Goal: Information Seeking & Learning: Learn about a topic

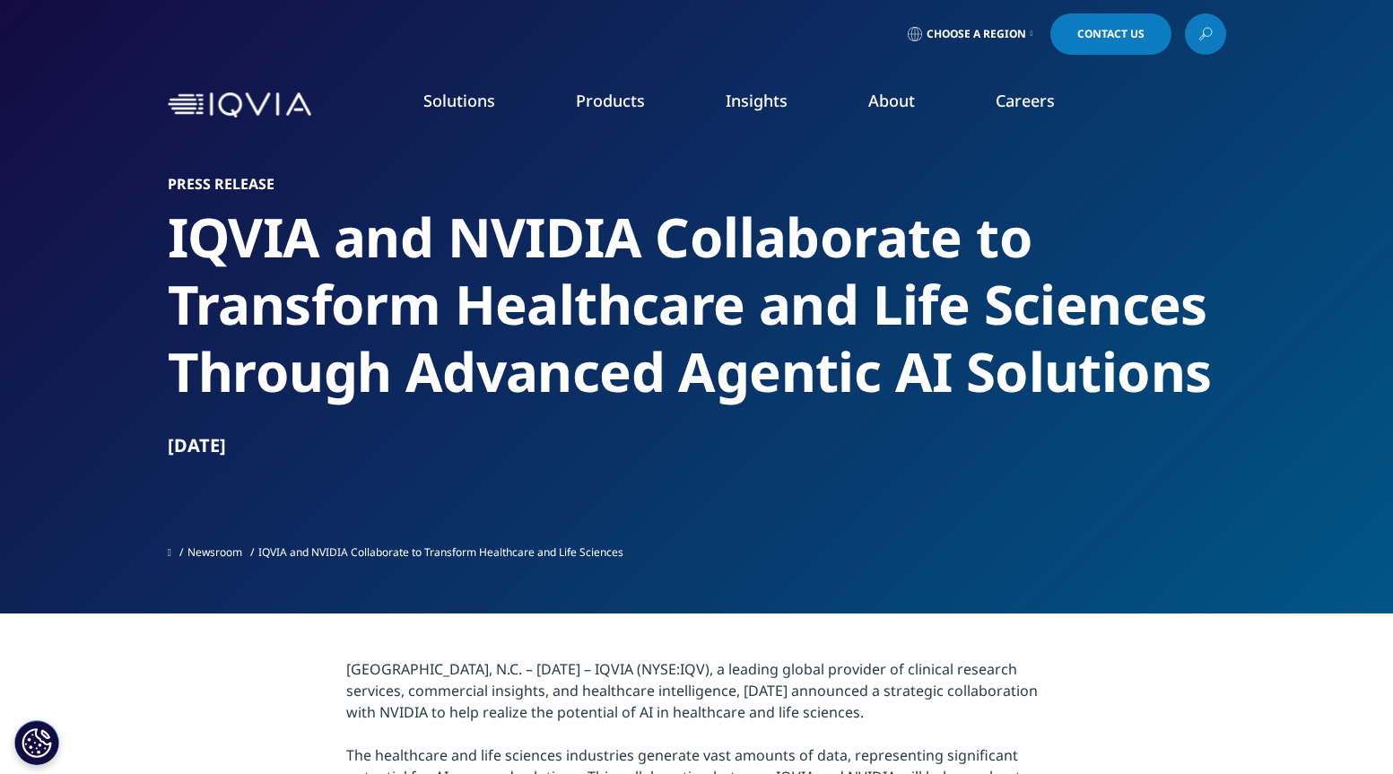
click at [406, 438] on link "Executive Team" at bounding box center [540, 446] width 342 height 20
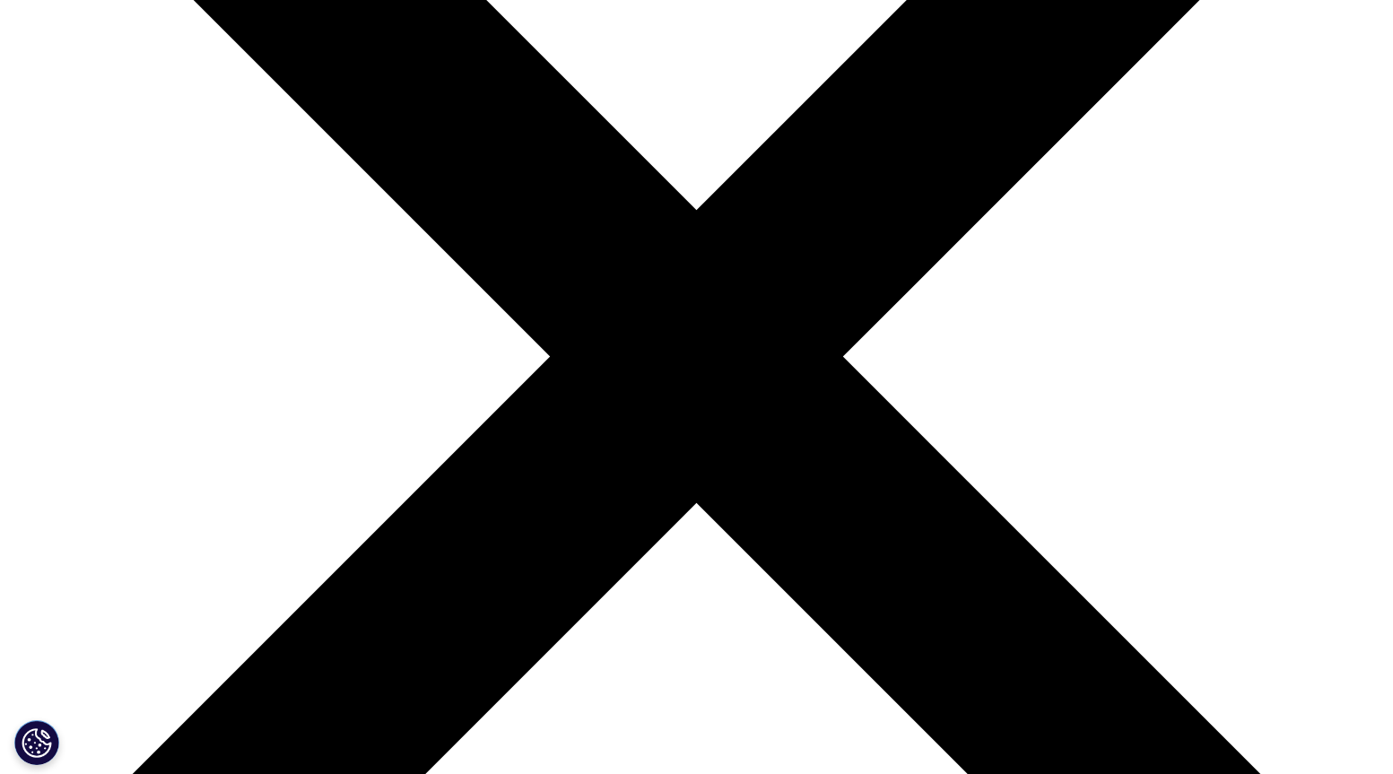
scroll to position [356, 0]
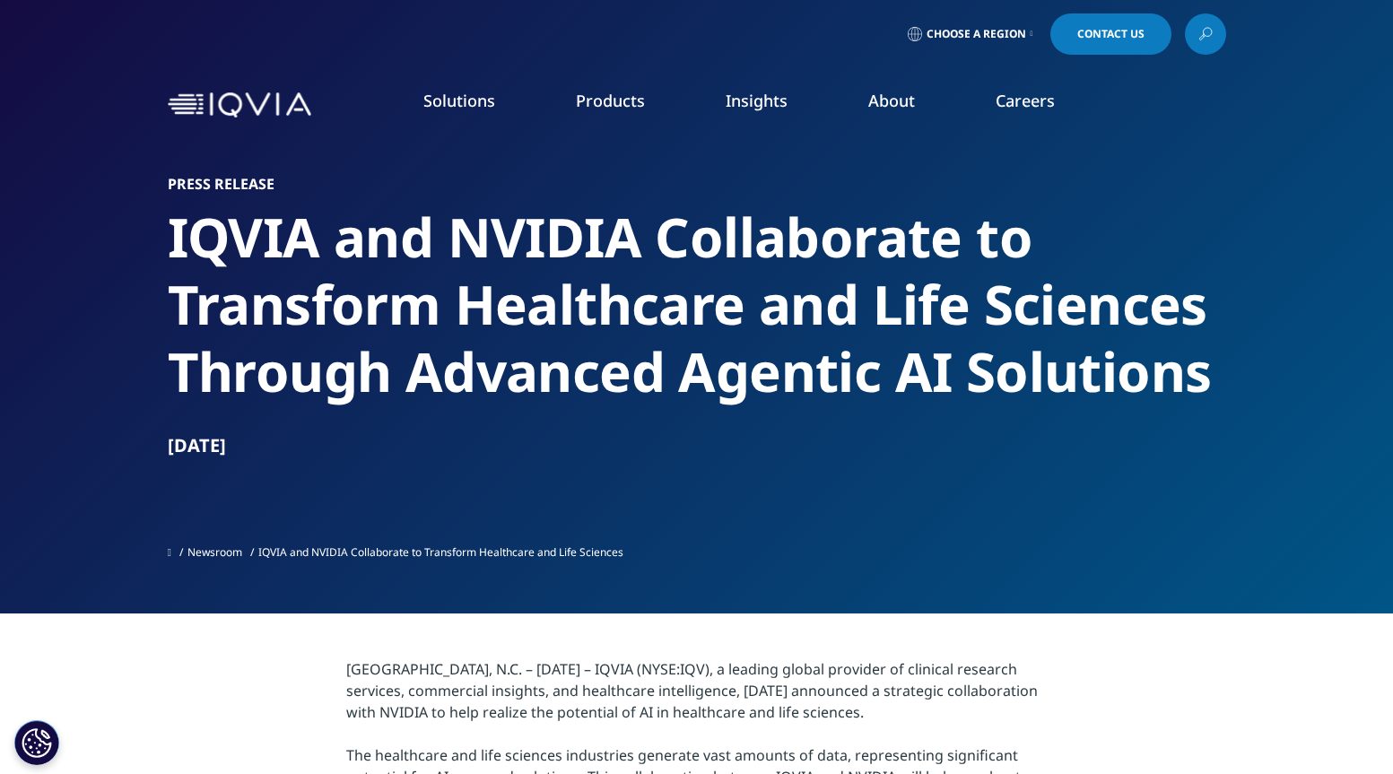
click at [404, 237] on link "Our Story" at bounding box center [540, 241] width 342 height 20
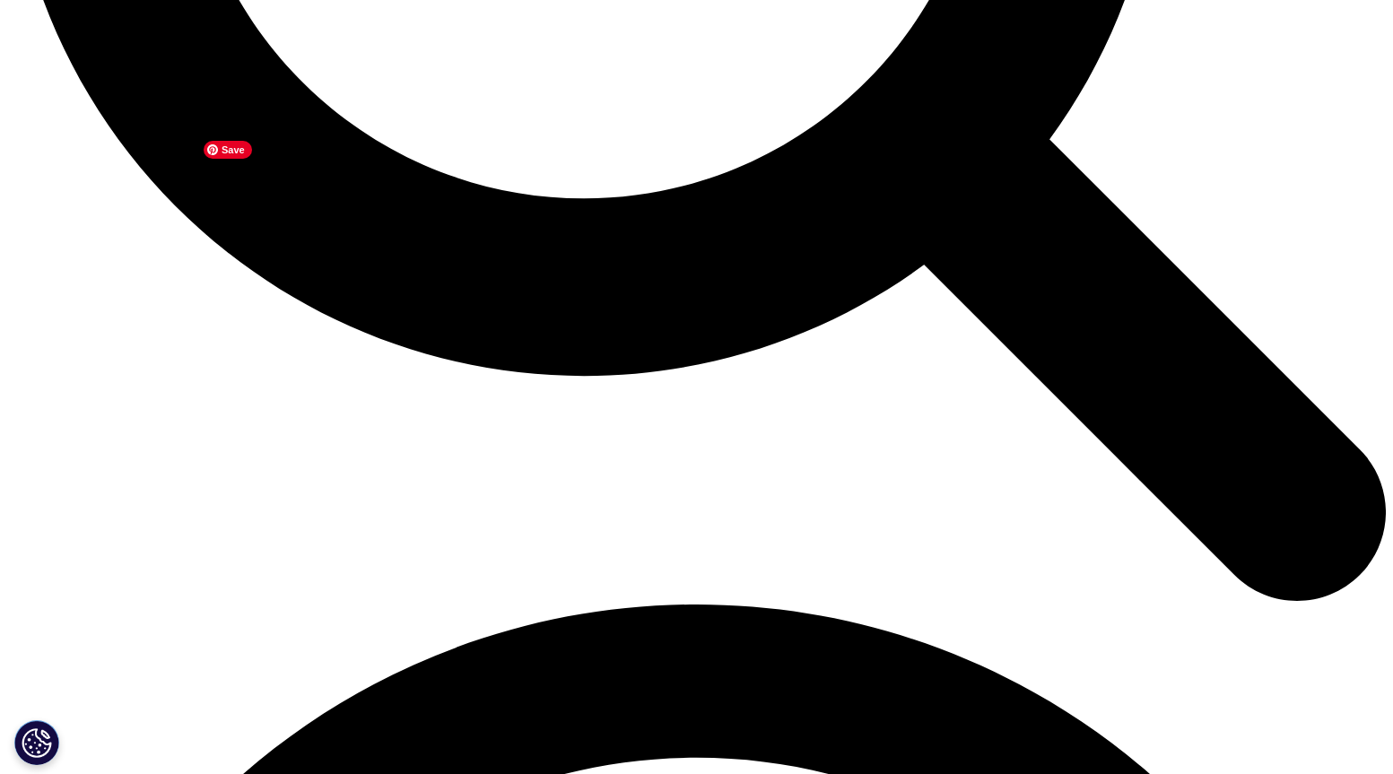
scroll to position [2189, 0]
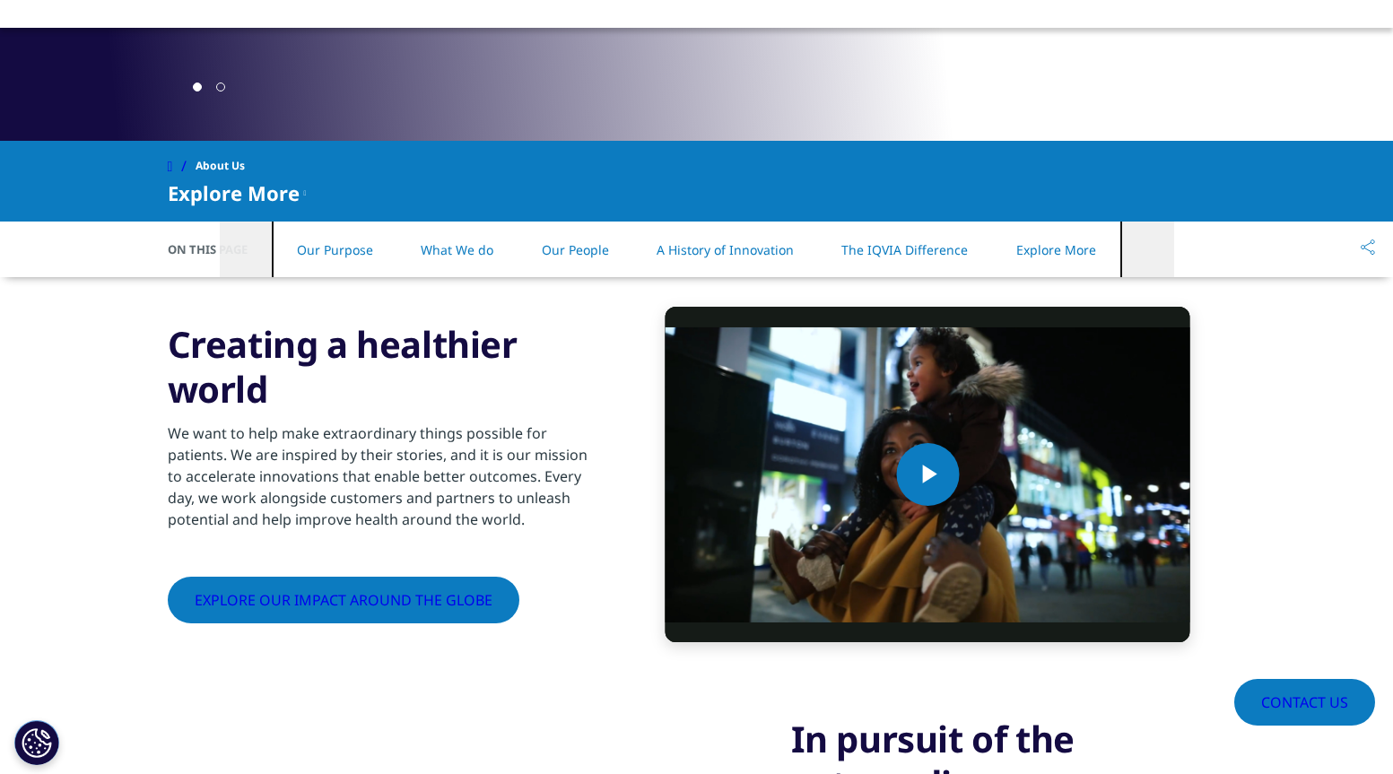
scroll to position [670, 0]
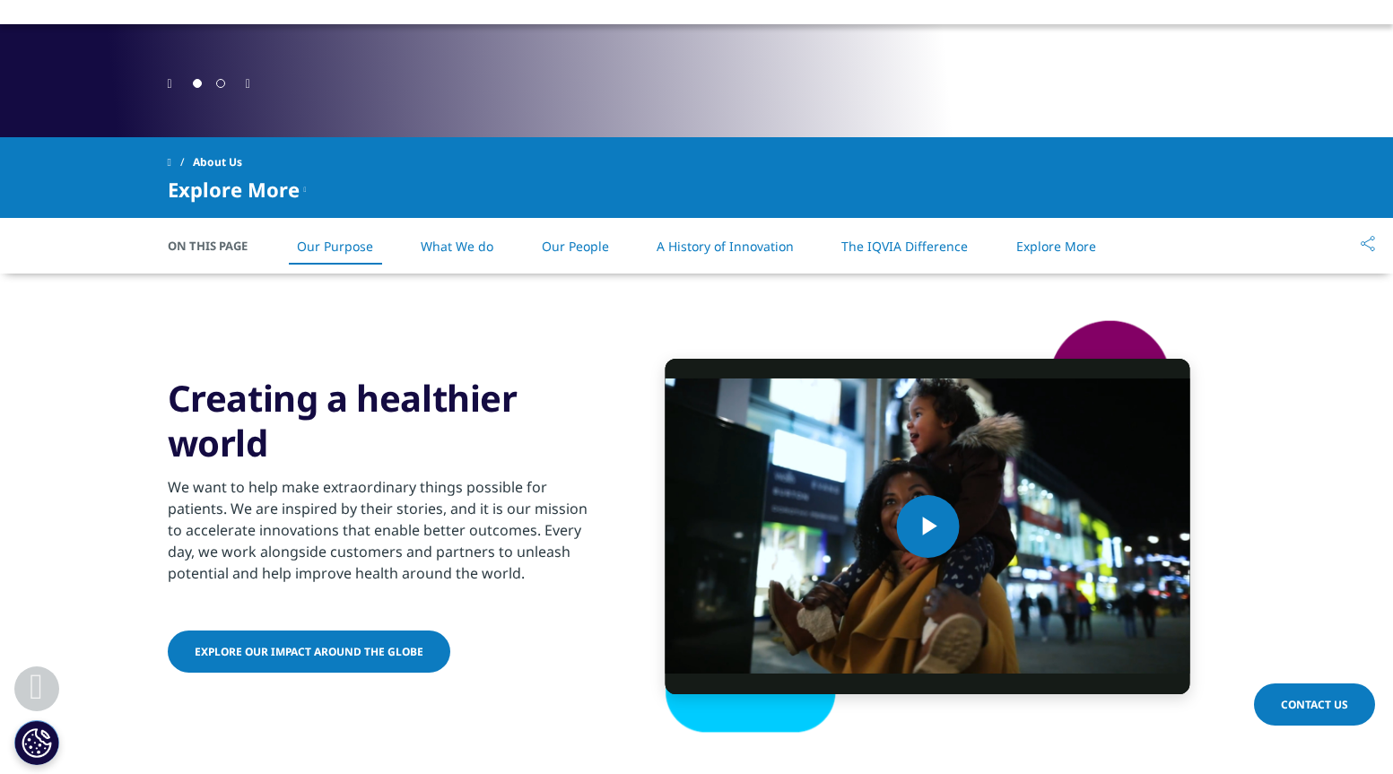
click at [562, 244] on link "Our People" at bounding box center [575, 246] width 67 height 17
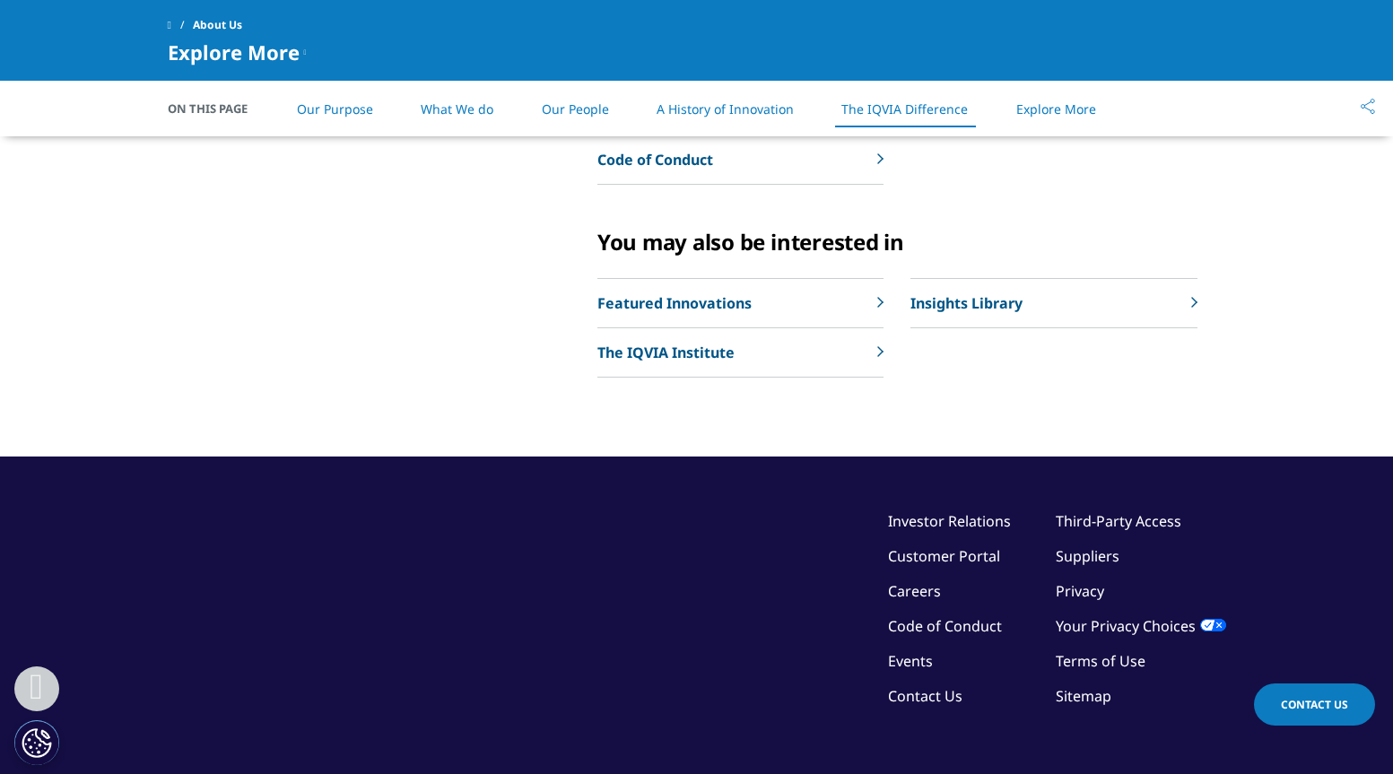
scroll to position [3907, 0]
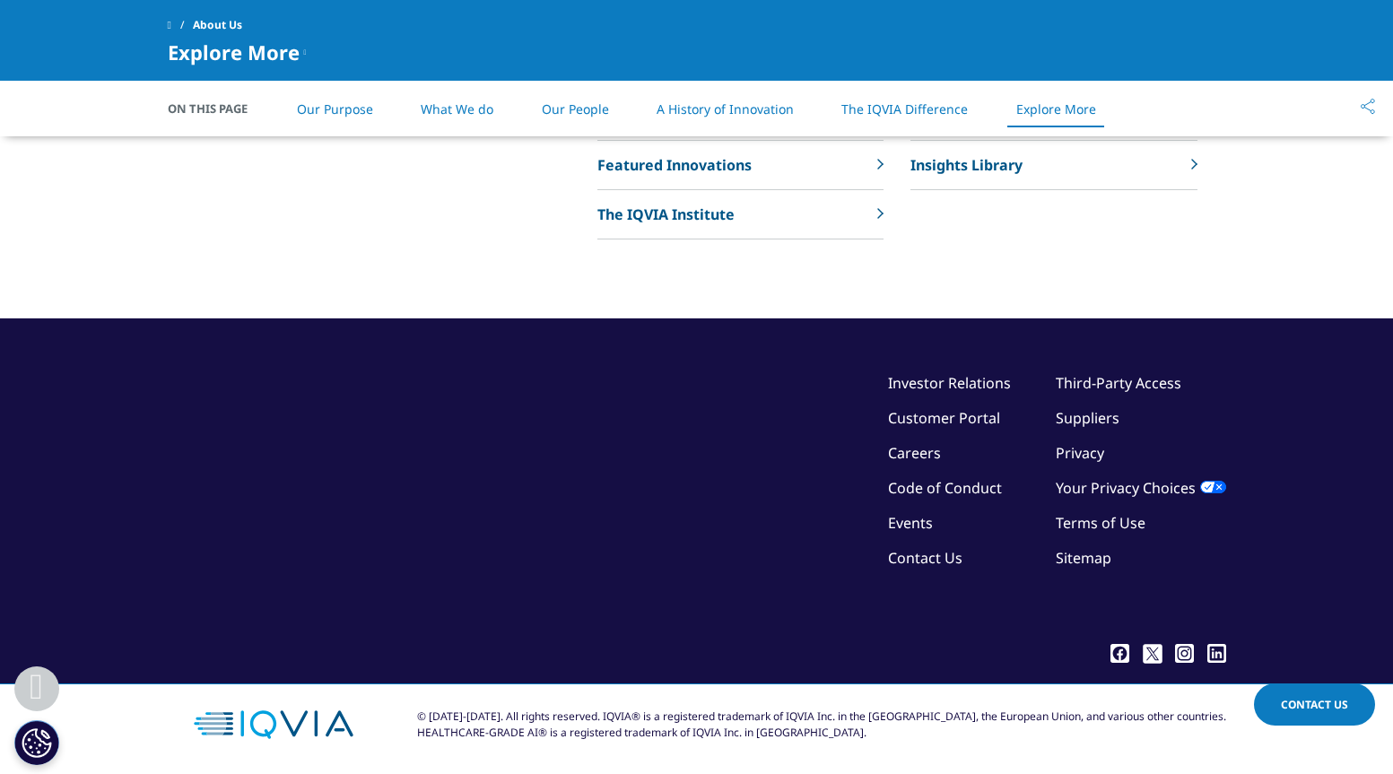
click at [466, 108] on link "What We do" at bounding box center [457, 108] width 73 height 17
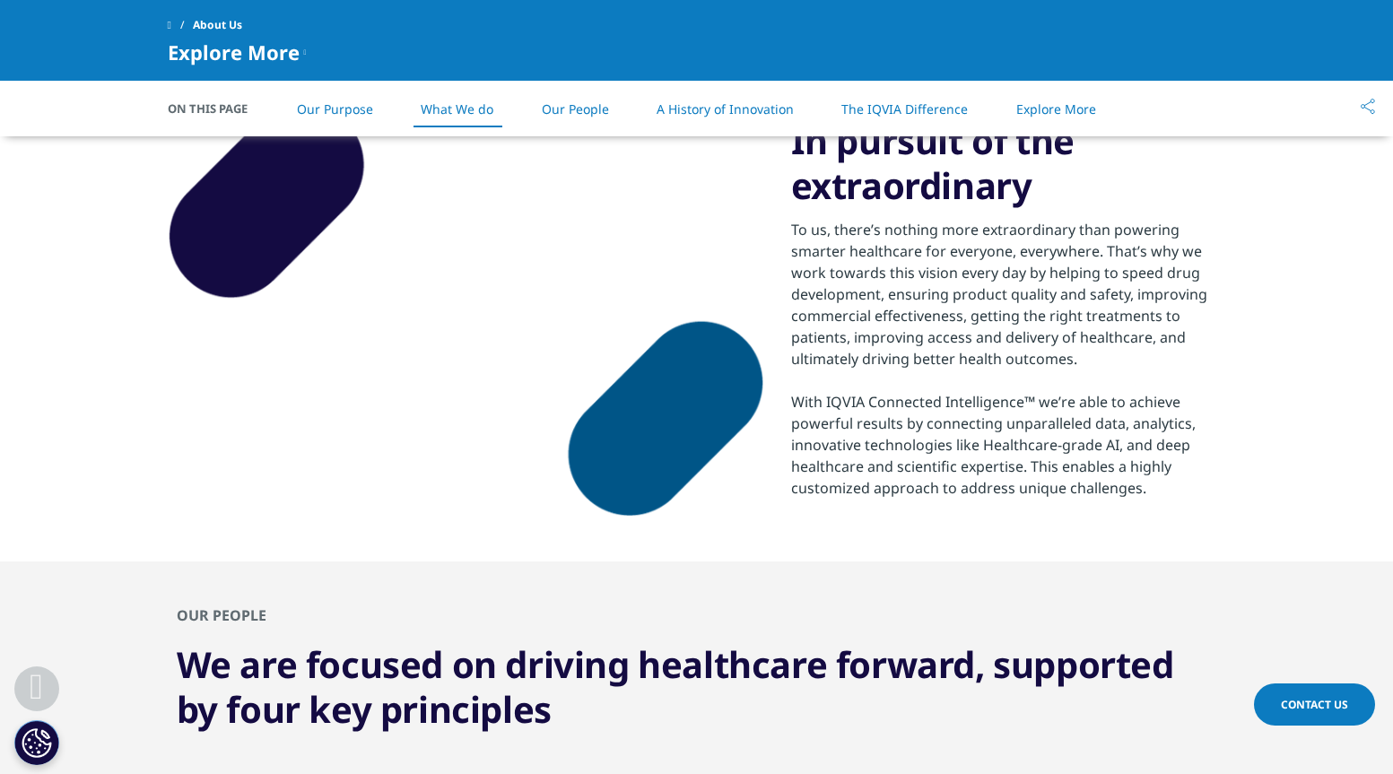
click at [350, 116] on link "Our Purpose" at bounding box center [335, 108] width 76 height 17
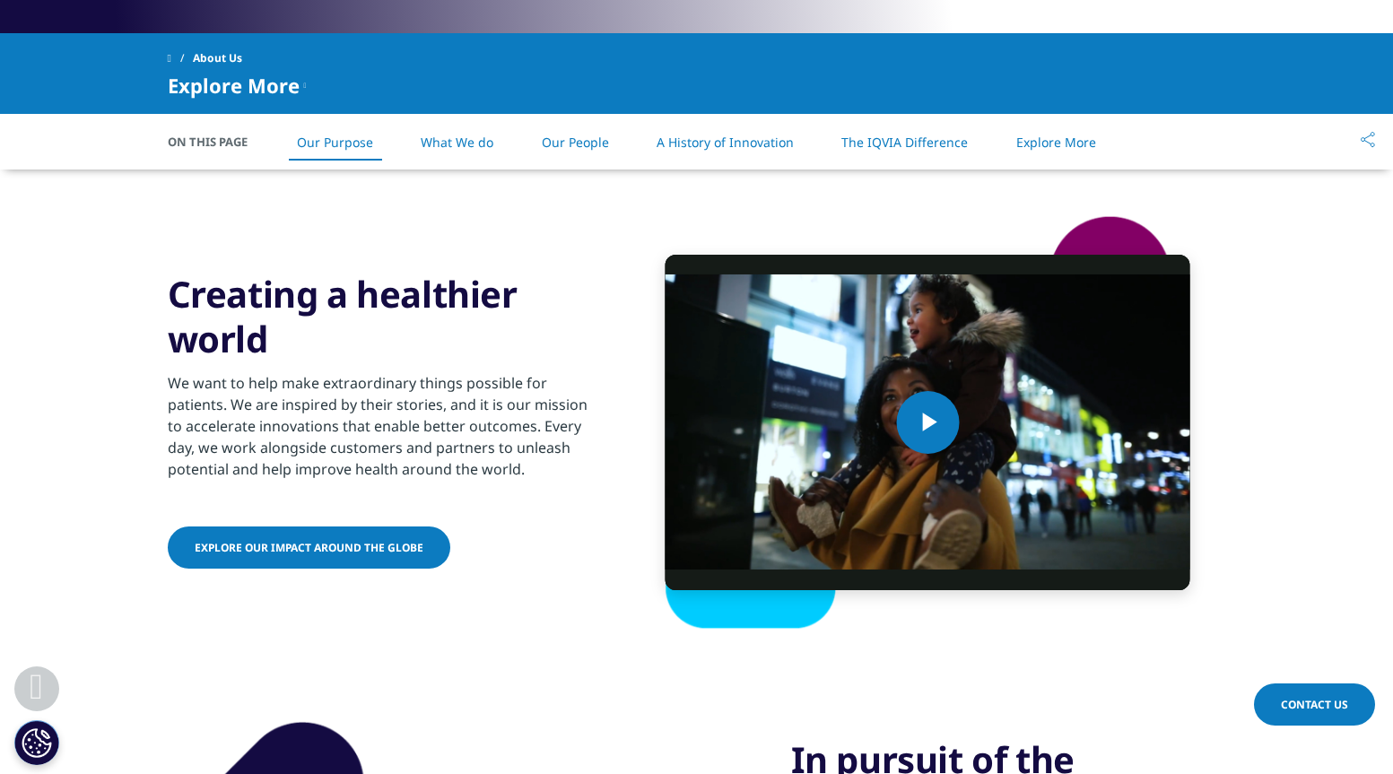
scroll to position [752, 0]
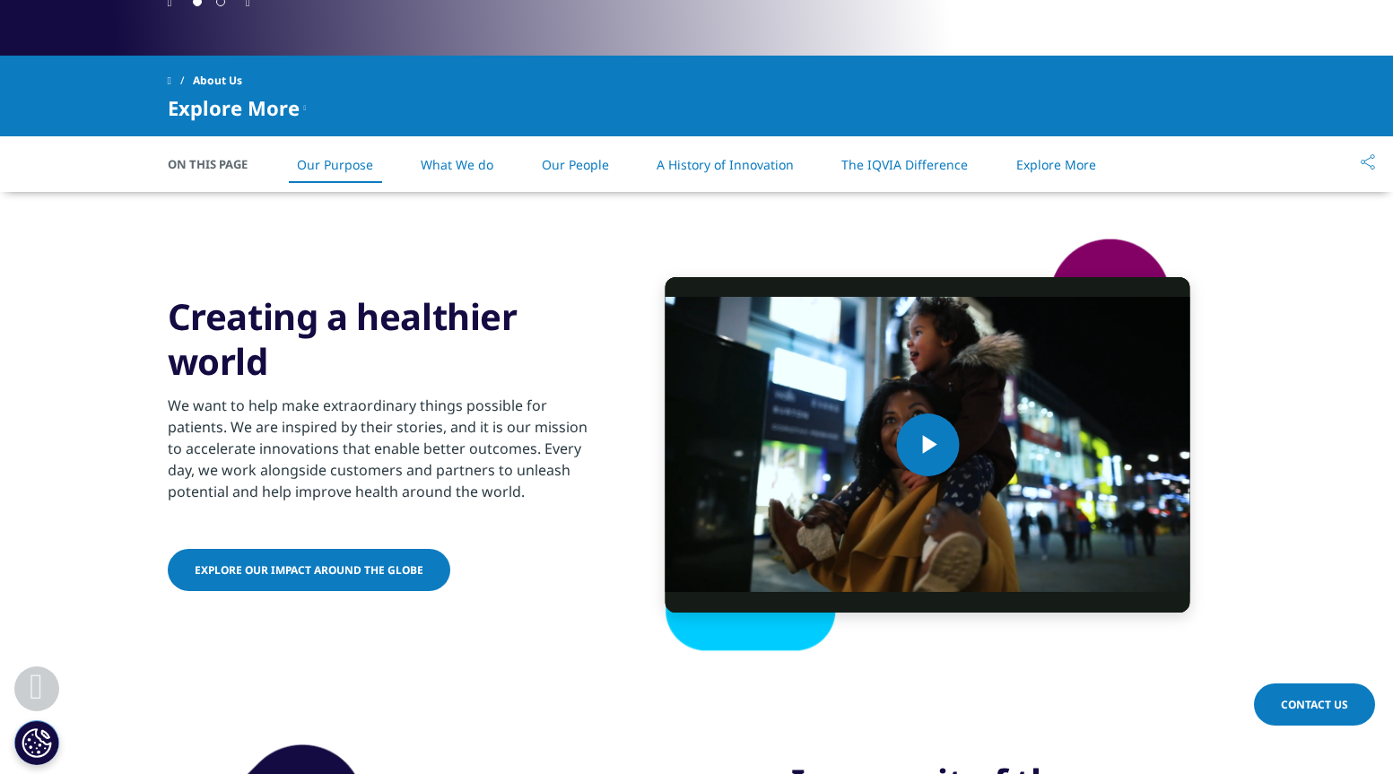
click at [598, 164] on link "Our People" at bounding box center [575, 164] width 67 height 17
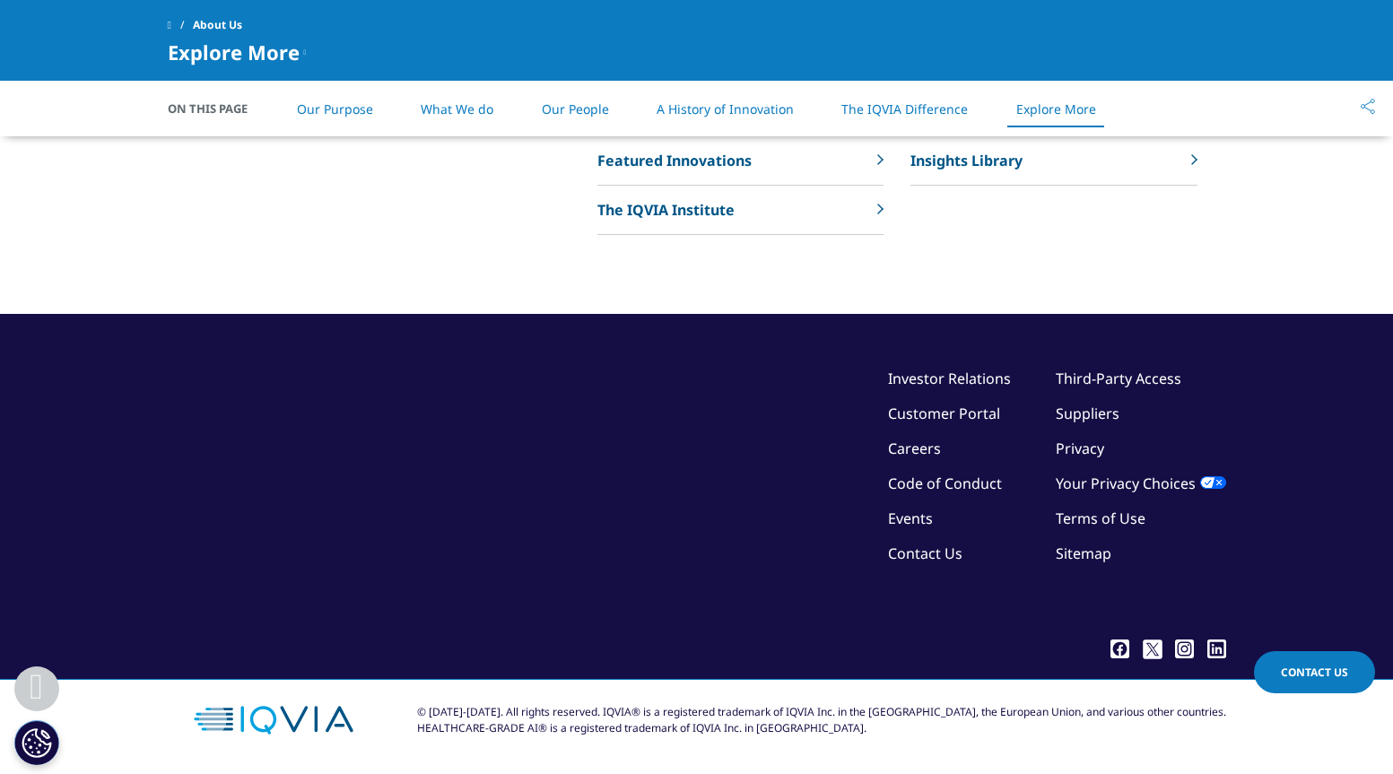
scroll to position [4154, 0]
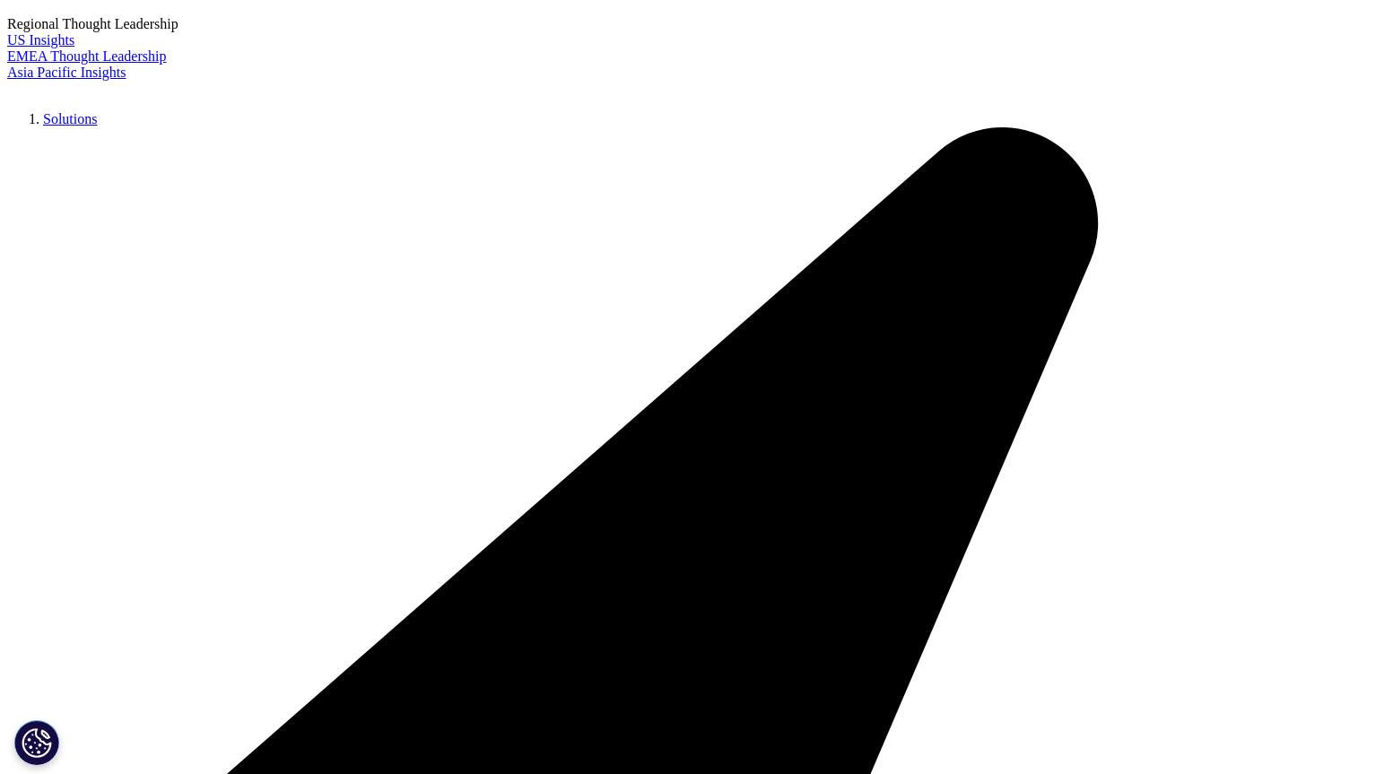
scroll to position [308, 0]
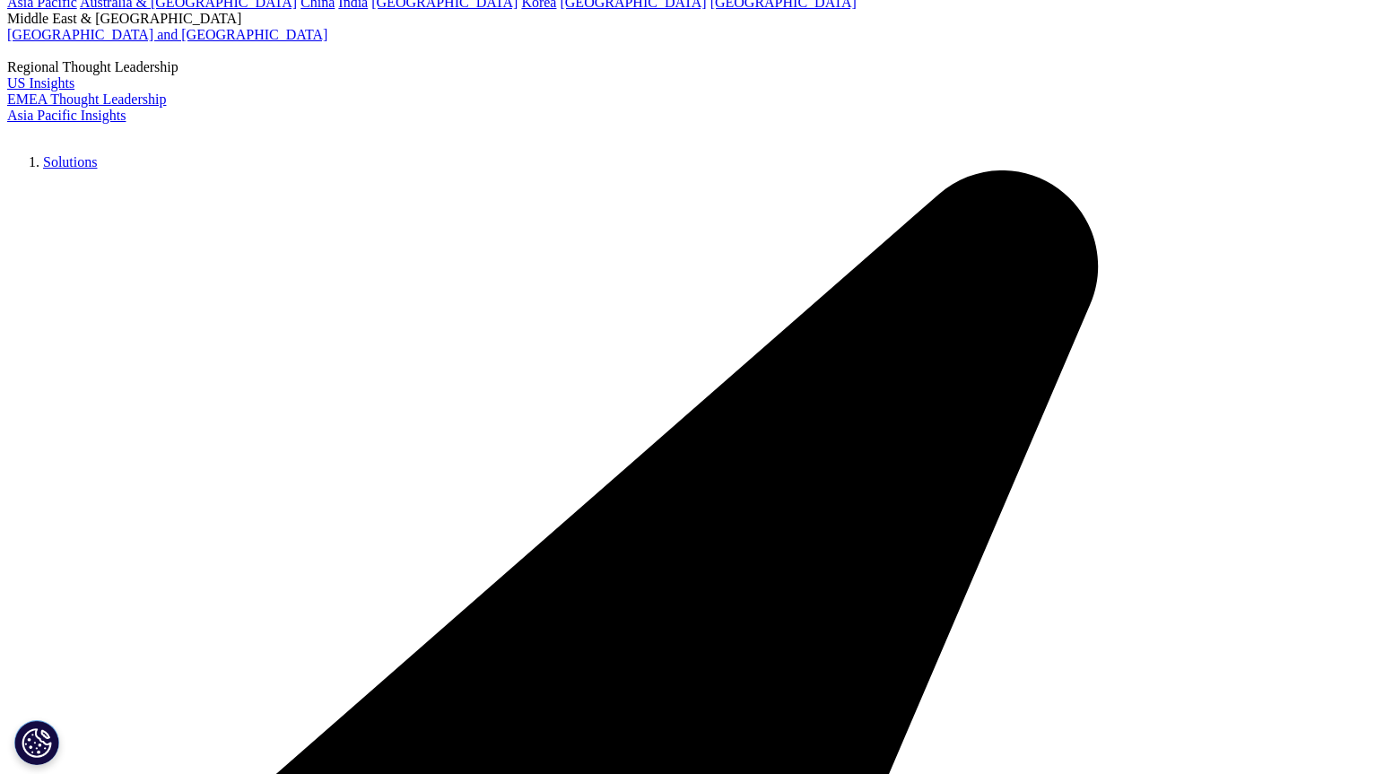
scroll to position [274, 0]
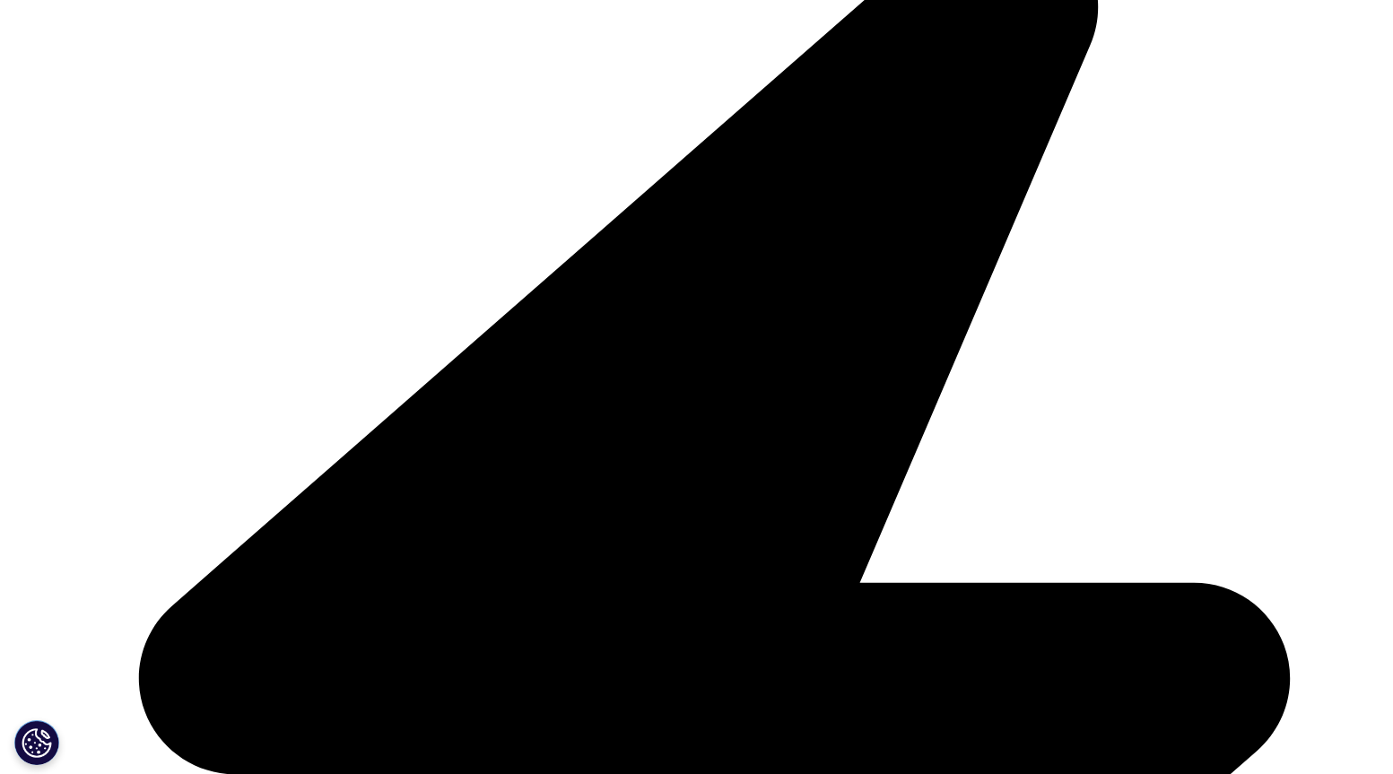
scroll to position [0, 0]
